Goal: Navigation & Orientation: Find specific page/section

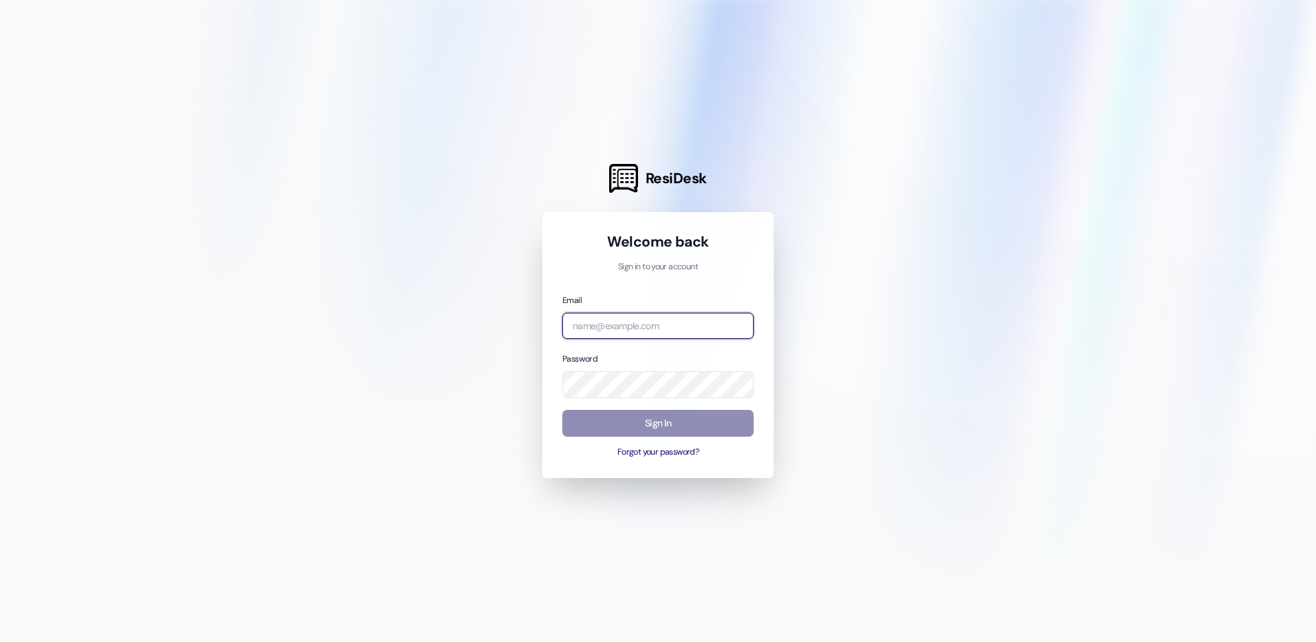
type input "[EMAIL_ADDRESS][DOMAIN_NAME]"
click at [651, 424] on button "Sign In" at bounding box center [658, 423] width 191 height 27
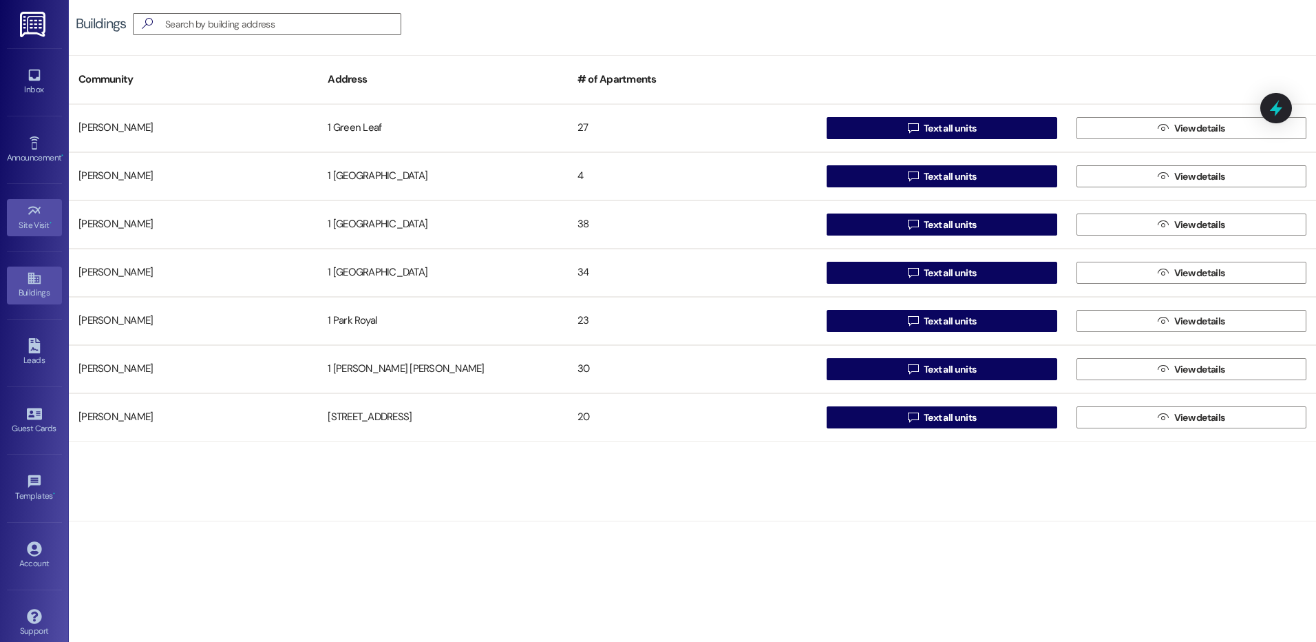
click at [32, 223] on div "Site Visit •" at bounding box center [34, 225] width 69 height 14
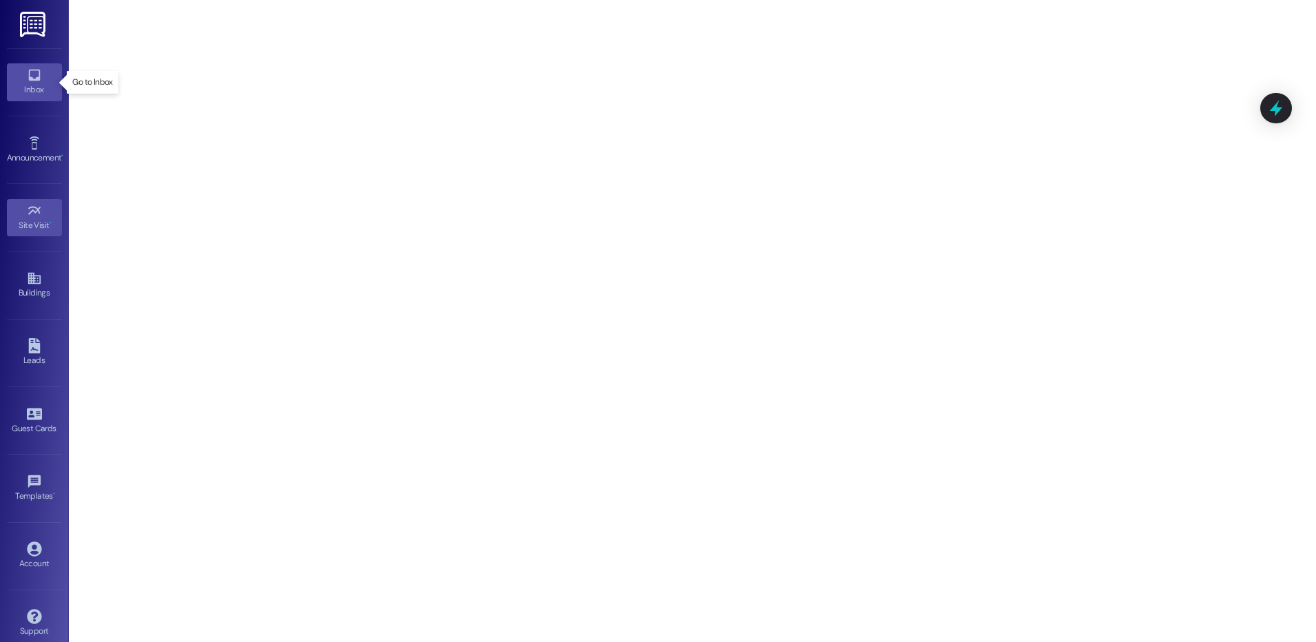
click at [34, 78] on icon at bounding box center [34, 76] width 12 height 12
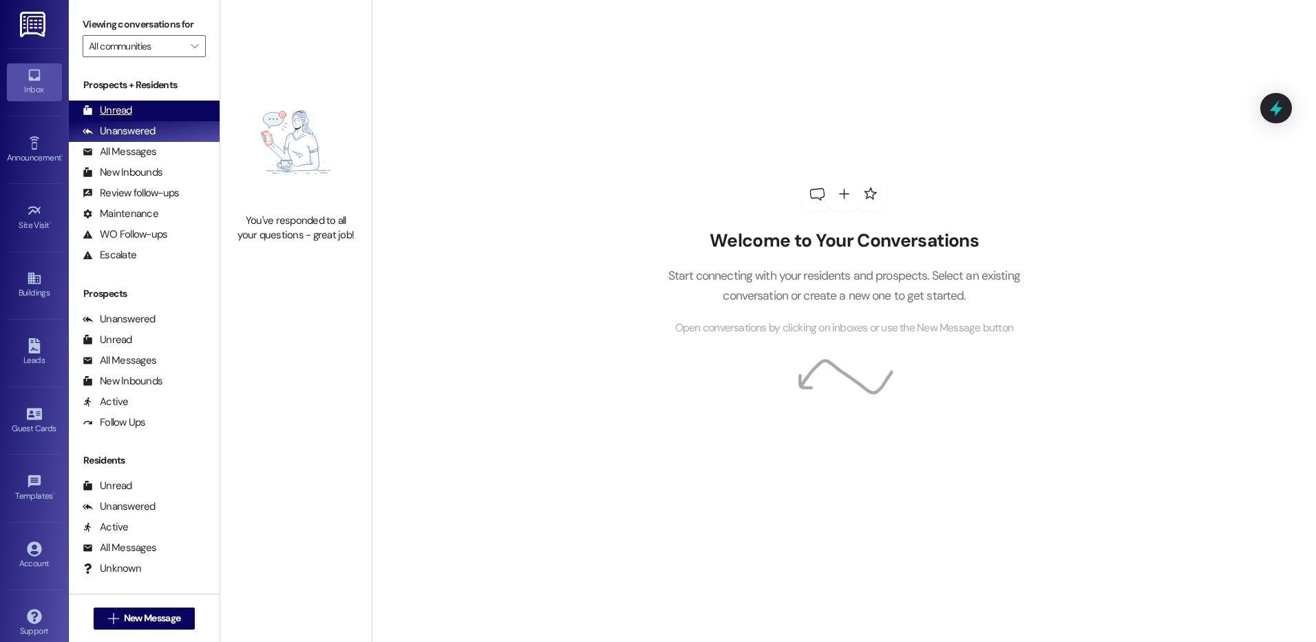
click at [140, 112] on div "Unread (0)" at bounding box center [144, 111] width 151 height 21
